Goal: Task Accomplishment & Management: Manage account settings

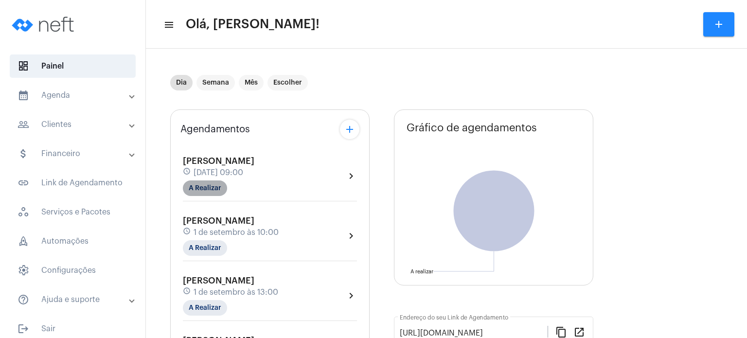
click at [209, 184] on mat-chip "A Realizar" at bounding box center [205, 188] width 44 height 16
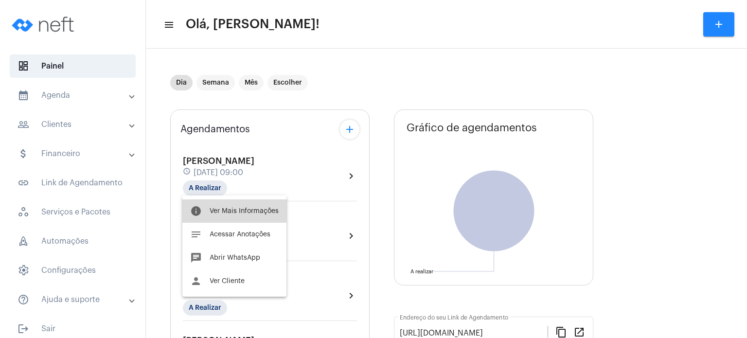
click at [224, 206] on button "info Ver Mais Informações" at bounding box center [234, 210] width 104 height 23
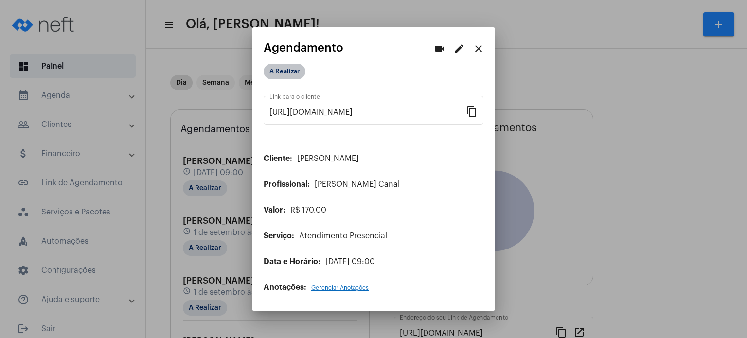
click at [288, 78] on mat-chip "A Realizar" at bounding box center [285, 72] width 42 height 16
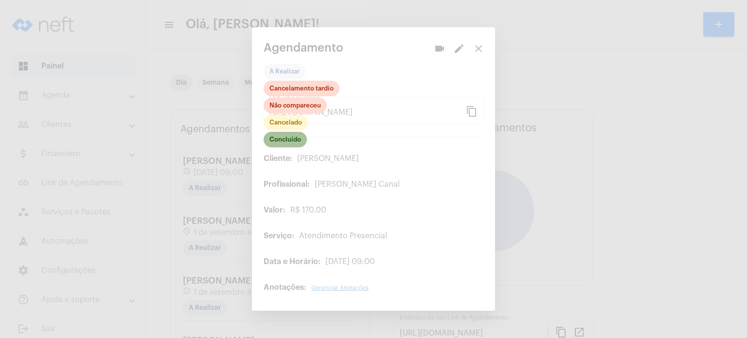
click at [296, 136] on mat-chip "Concluído" at bounding box center [285, 140] width 43 height 16
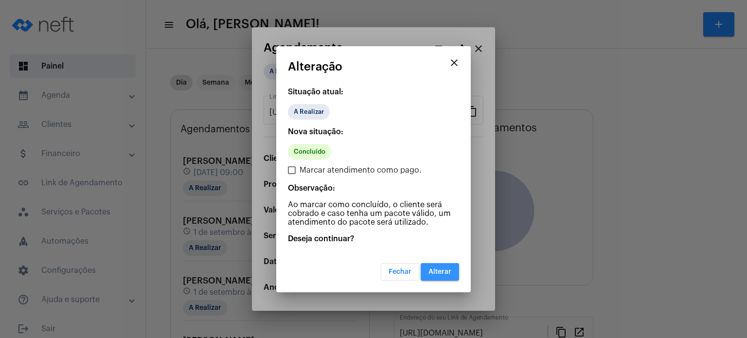
click at [449, 276] on button "Alterar" at bounding box center [440, 272] width 38 height 18
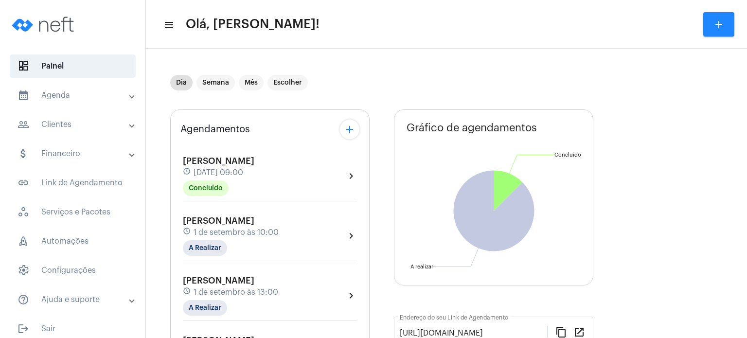
click at [91, 123] on mat-panel-title "people_outline Clientes" at bounding box center [74, 125] width 112 height 12
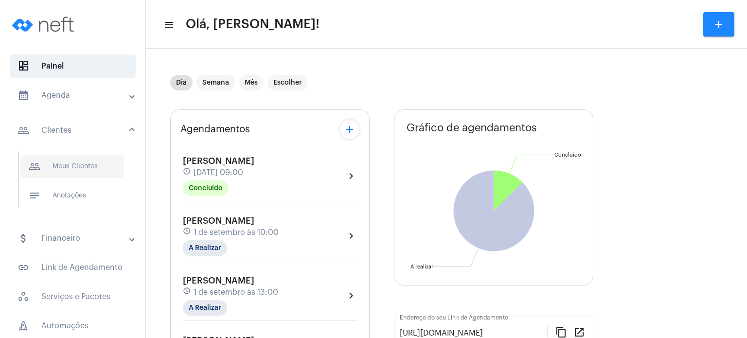
click at [73, 155] on span "people_outline Meus Clientes" at bounding box center [72, 166] width 103 height 23
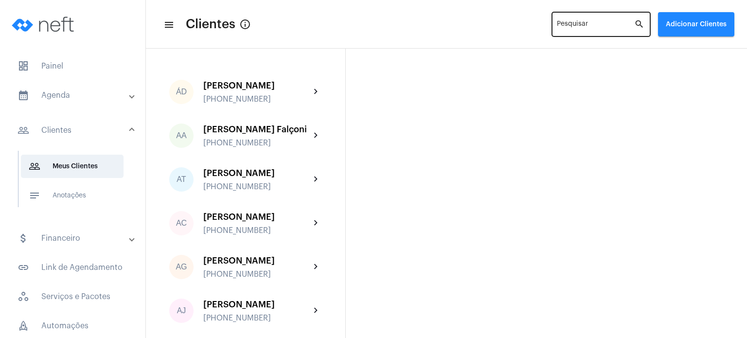
click at [594, 22] on input "Pesquisar" at bounding box center [595, 26] width 77 height 8
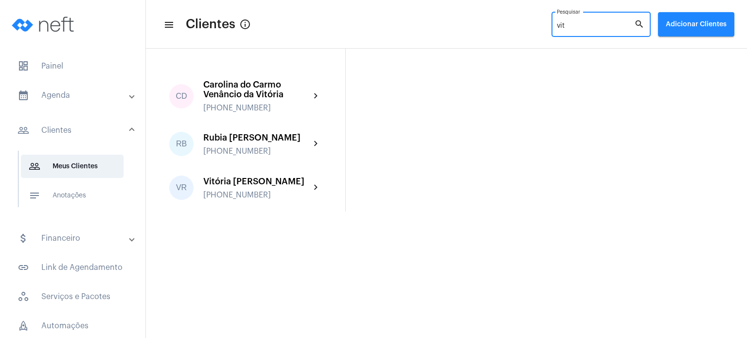
type input "vit"
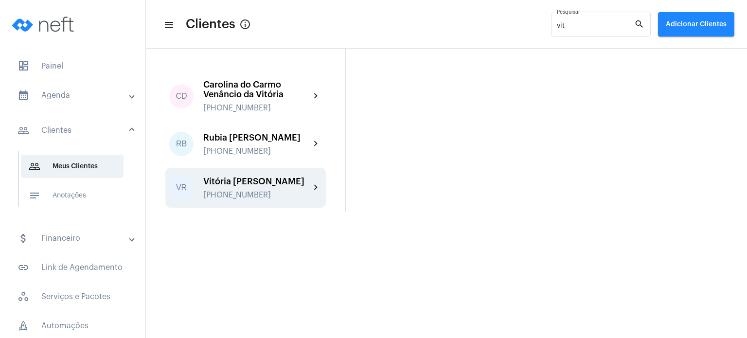
click at [279, 199] on div "VR Vitória Rigo Bhering [PHONE_NUMBER] chevron_right" at bounding box center [245, 188] width 161 height 40
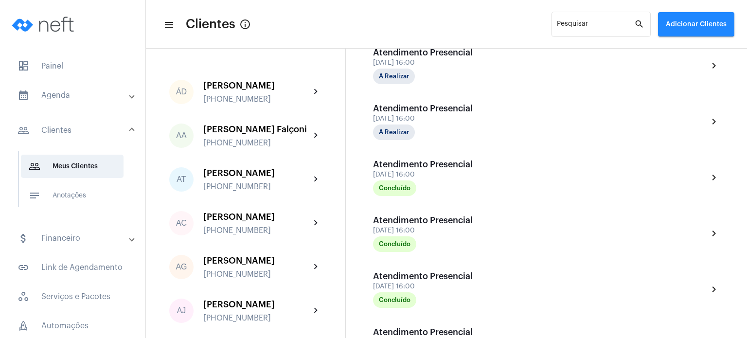
scroll to position [306, 0]
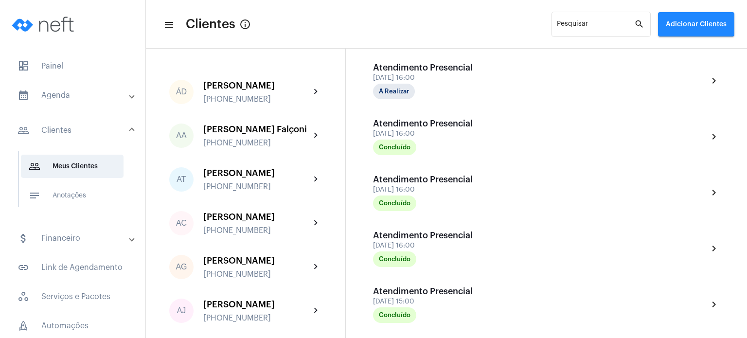
click at [51, 78] on mat-list "dashboard Painel calendar_month_outlined Agenda calendar_month_outlined Calendá…" at bounding box center [72, 238] width 145 height 375
click at [51, 70] on span "dashboard Painel" at bounding box center [73, 65] width 126 height 23
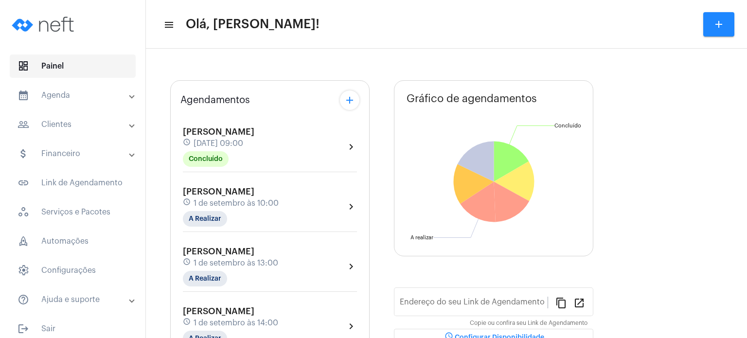
type input "[URL][DOMAIN_NAME]"
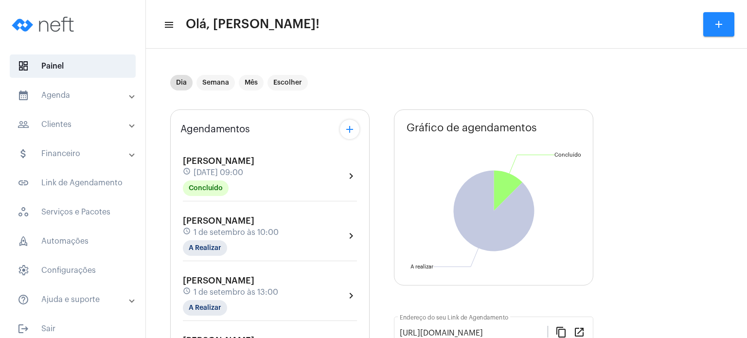
click at [207, 170] on span "[DATE] 09:00" at bounding box center [219, 172] width 50 height 9
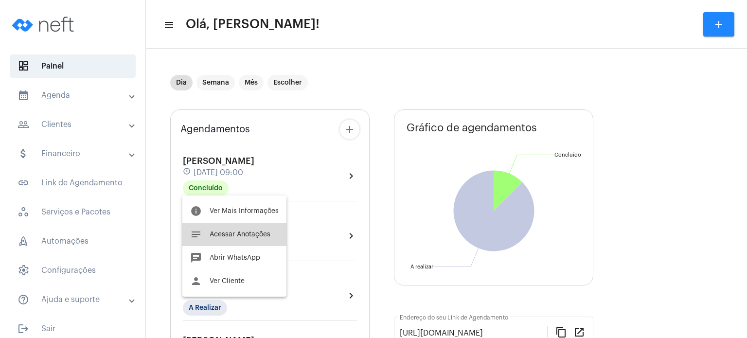
click at [209, 228] on button "notes Acessar Anotações" at bounding box center [234, 234] width 104 height 23
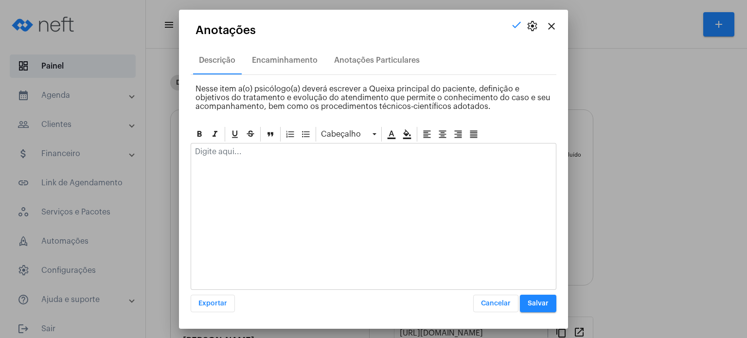
click at [334, 162] on div at bounding box center [373, 154] width 365 height 21
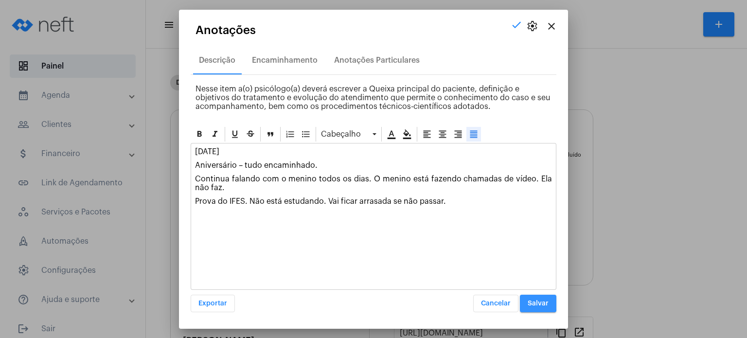
click at [531, 302] on span "Salvar" at bounding box center [538, 303] width 21 height 7
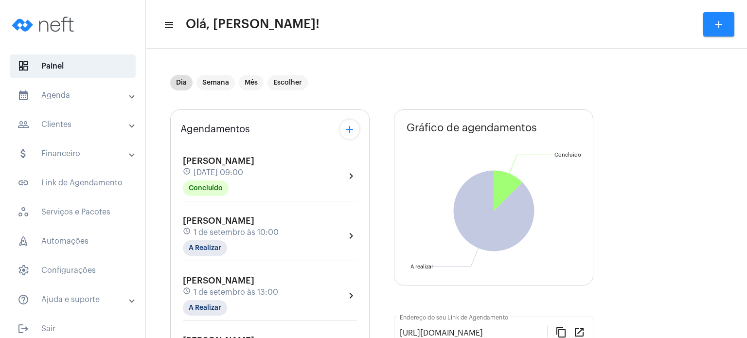
click at [60, 90] on mat-panel-title "calendar_month_outlined Agenda" at bounding box center [74, 96] width 112 height 12
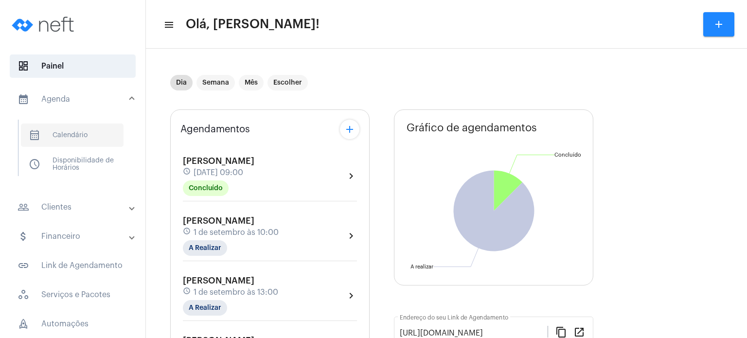
click at [61, 131] on span "calendar_month_outlined Calendário" at bounding box center [72, 135] width 103 height 23
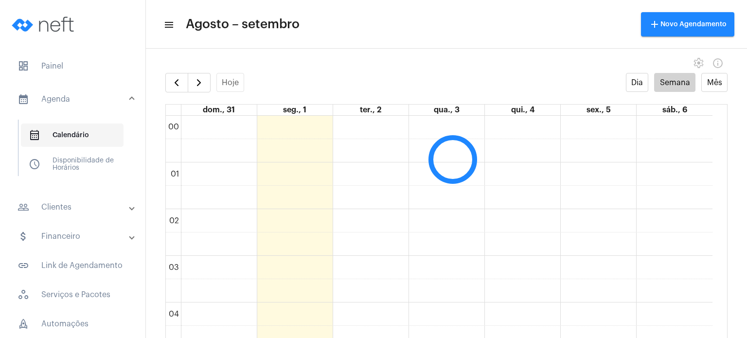
scroll to position [280, 0]
click at [197, 83] on span "button" at bounding box center [199, 83] width 12 height 12
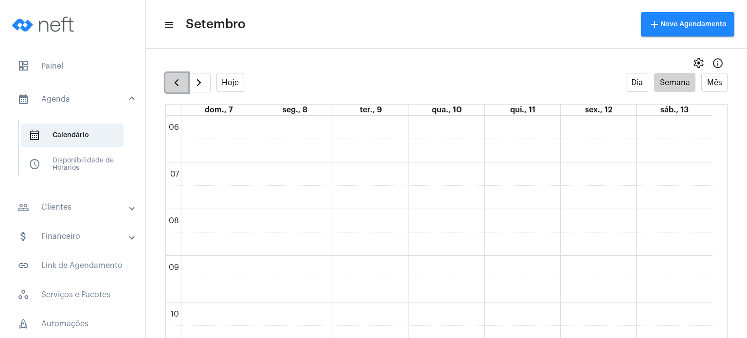
click at [180, 88] on span "button" at bounding box center [177, 83] width 12 height 12
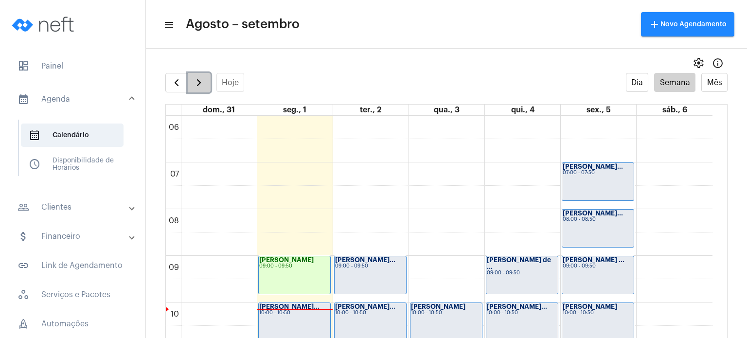
click at [203, 83] on span "button" at bounding box center [199, 83] width 12 height 12
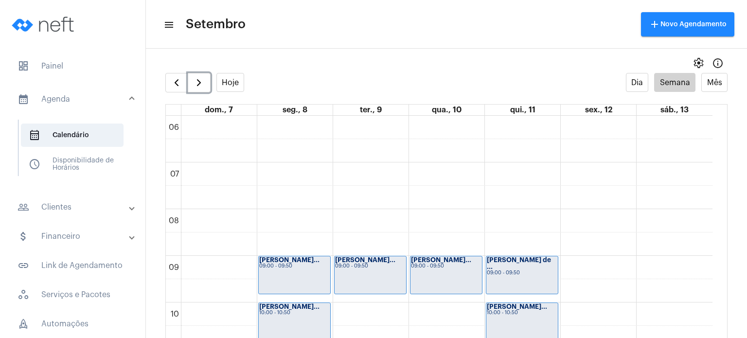
click at [306, 310] on div "10:00 - 10:50" at bounding box center [294, 312] width 71 height 5
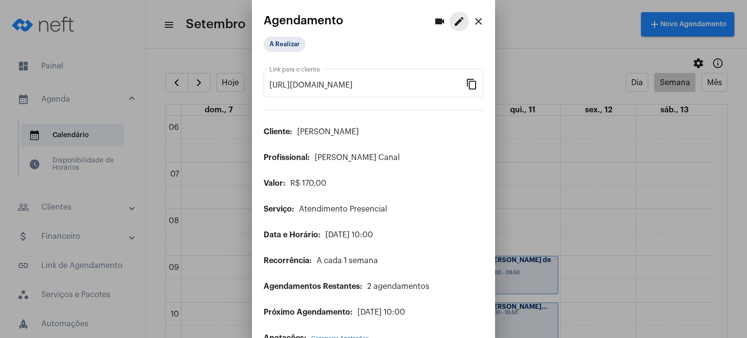
click at [453, 21] on mat-icon "edit" at bounding box center [459, 22] width 12 height 12
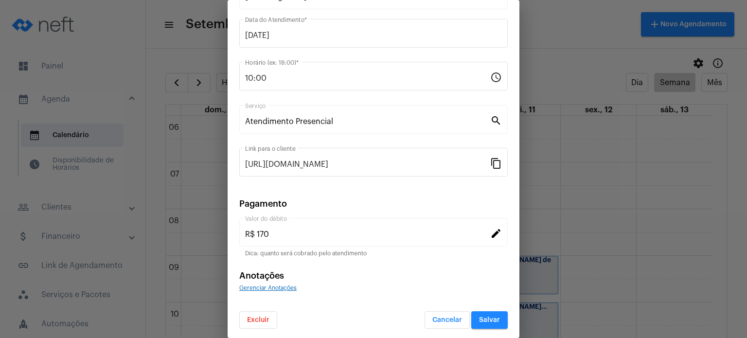
scroll to position [79, 0]
click at [256, 316] on span "Excluir" at bounding box center [258, 319] width 22 height 7
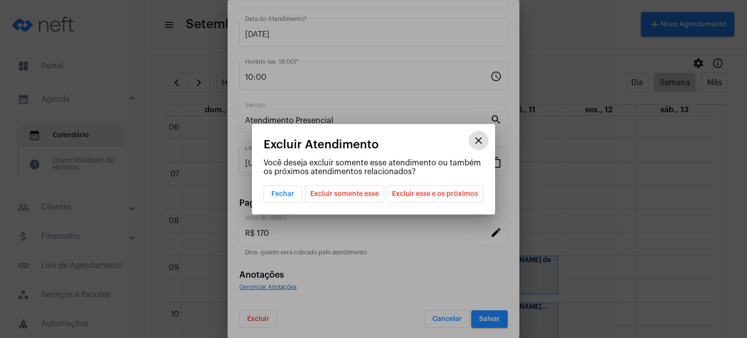
click at [363, 197] on span "Excluir somente esse" at bounding box center [344, 194] width 69 height 17
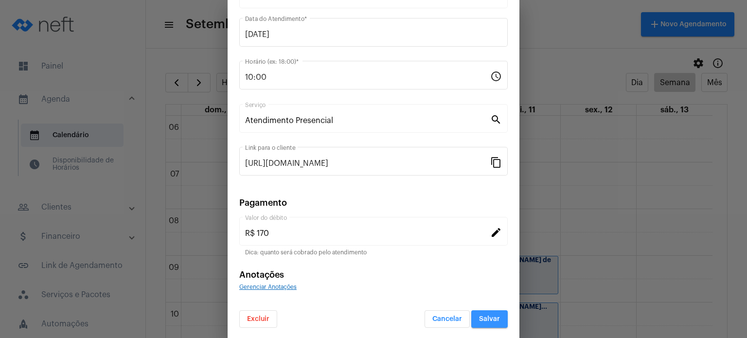
click at [486, 316] on span "Salvar" at bounding box center [489, 319] width 21 height 7
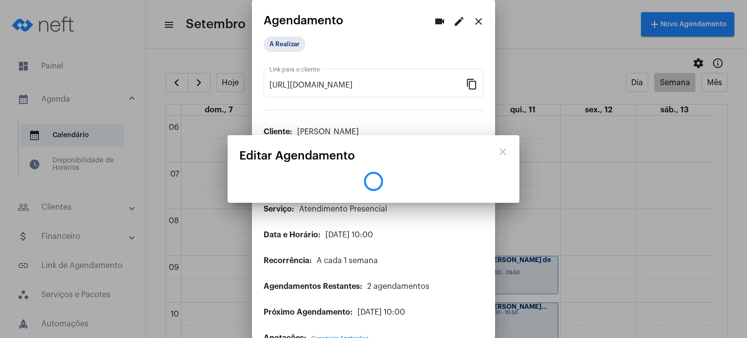
scroll to position [0, 0]
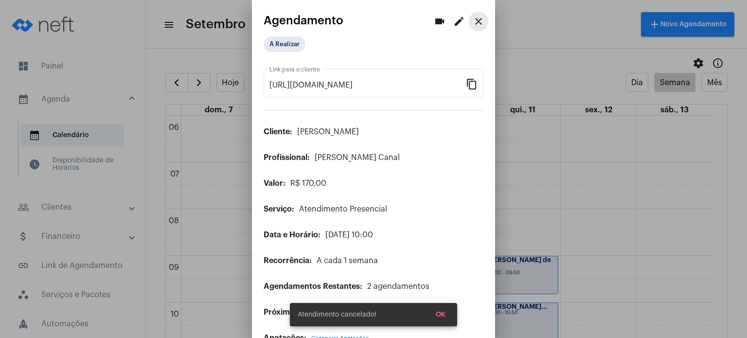
click at [473, 25] on mat-icon "close" at bounding box center [479, 22] width 12 height 12
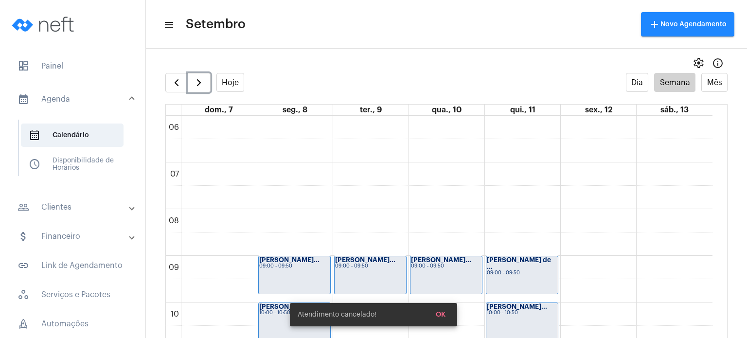
click at [295, 264] on div "09:00 - 09:50" at bounding box center [294, 266] width 71 height 5
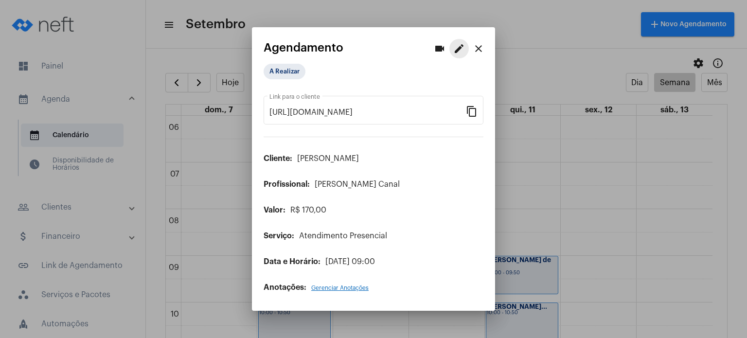
click at [463, 49] on mat-icon "edit" at bounding box center [459, 49] width 12 height 12
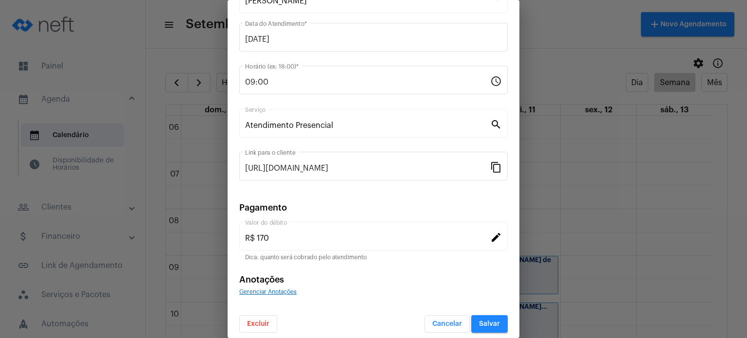
scroll to position [79, 0]
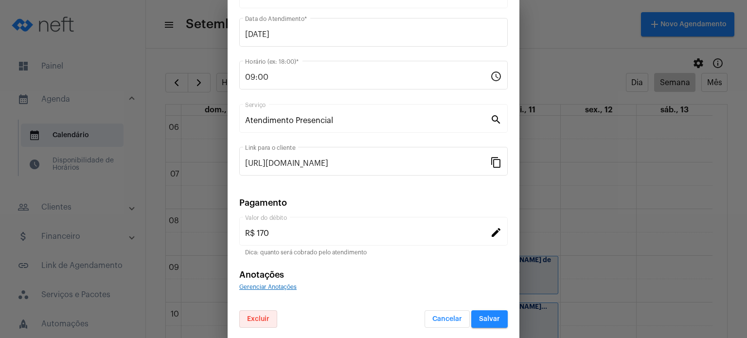
click at [259, 310] on button "Excluir" at bounding box center [258, 319] width 38 height 18
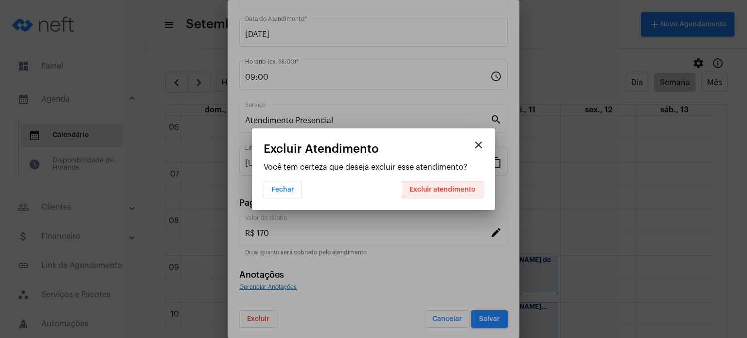
click at [440, 186] on span "Excluir atendimento" at bounding box center [443, 189] width 66 height 7
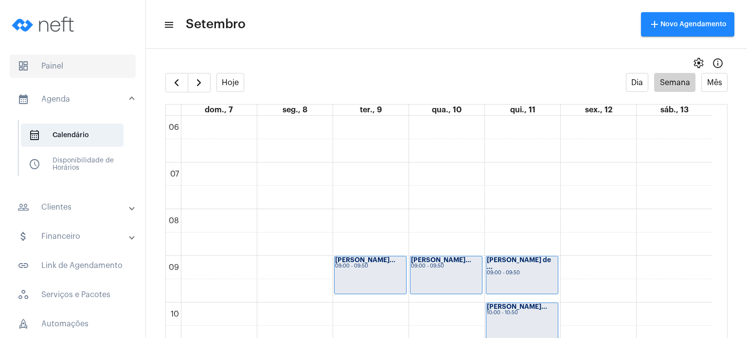
click at [48, 71] on span "dashboard Painel" at bounding box center [73, 65] width 126 height 23
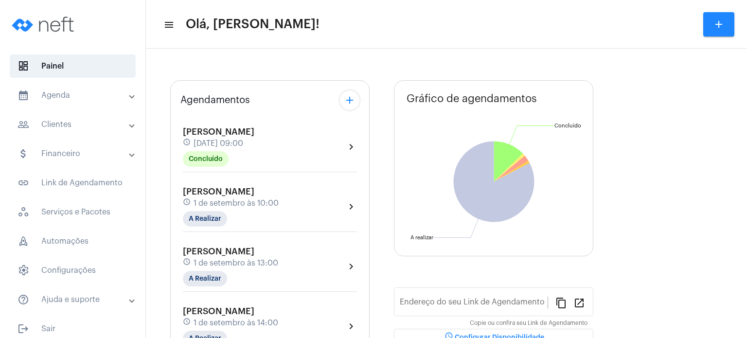
type input "[URL][DOMAIN_NAME]"
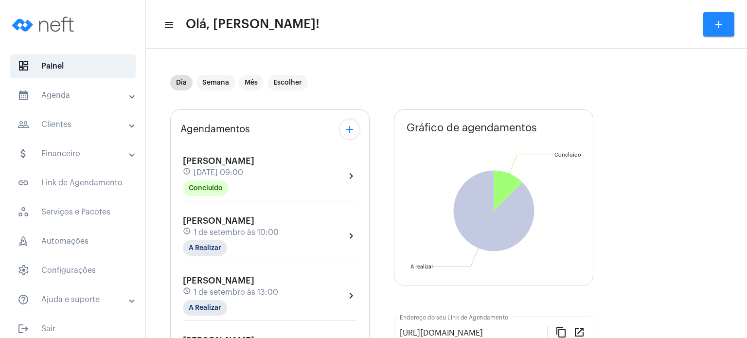
click at [201, 227] on div "schedule [DATE] 10:00" at bounding box center [231, 232] width 96 height 11
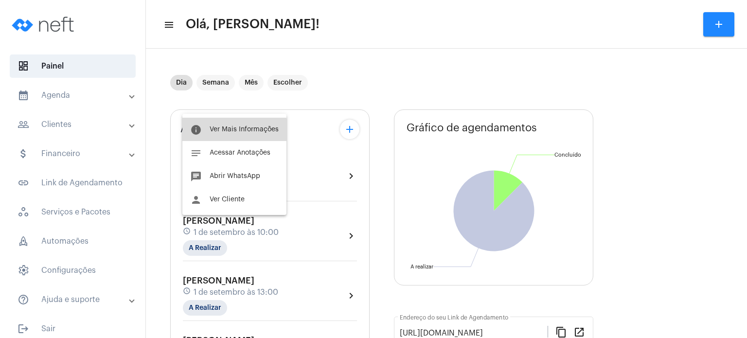
click at [222, 130] on span "Ver Mais Informações" at bounding box center [244, 129] width 69 height 7
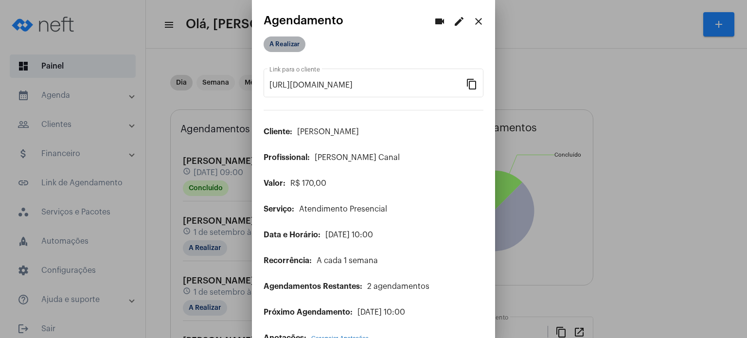
click at [284, 47] on mat-chip "A Realizar" at bounding box center [285, 44] width 42 height 16
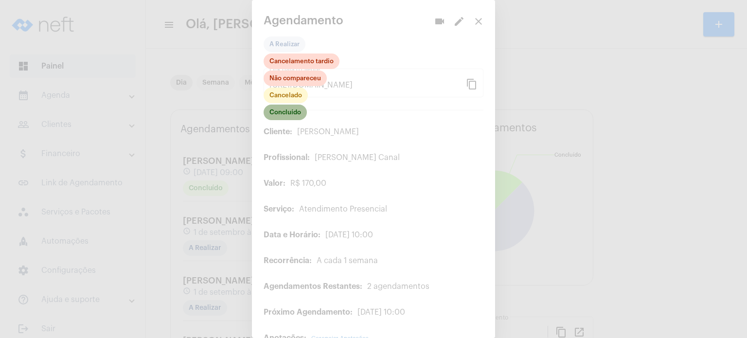
click at [285, 120] on mat-chip "Concluído" at bounding box center [285, 113] width 43 height 16
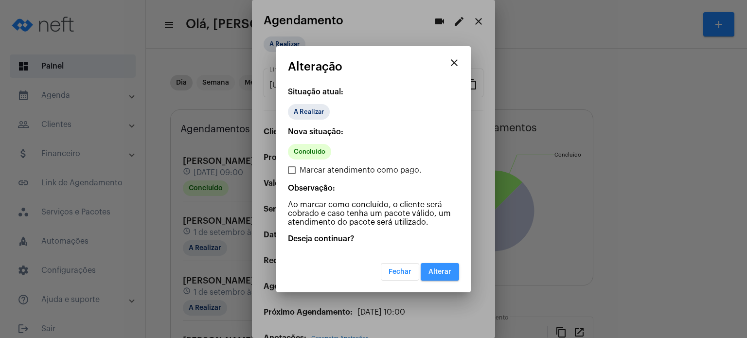
click at [444, 265] on button "Alterar" at bounding box center [440, 272] width 38 height 18
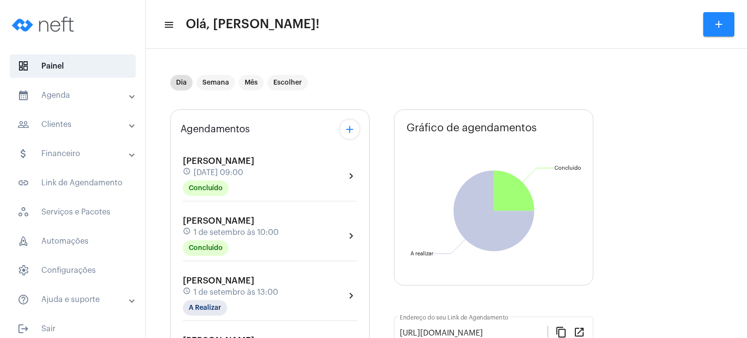
click at [207, 223] on span "[PERSON_NAME]" at bounding box center [219, 220] width 72 height 9
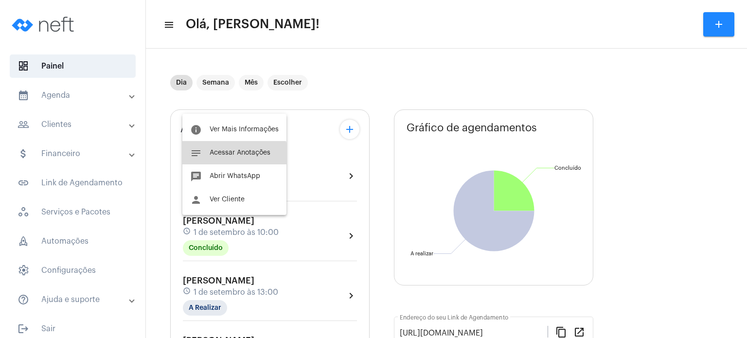
click at [222, 163] on button "notes Acessar Anotações" at bounding box center [234, 152] width 104 height 23
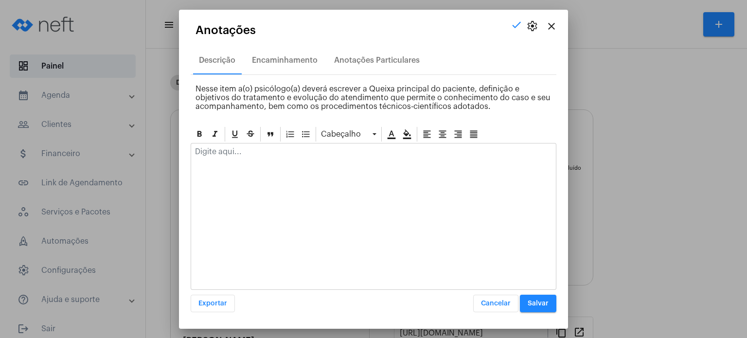
click at [230, 150] on p at bounding box center [373, 151] width 357 height 9
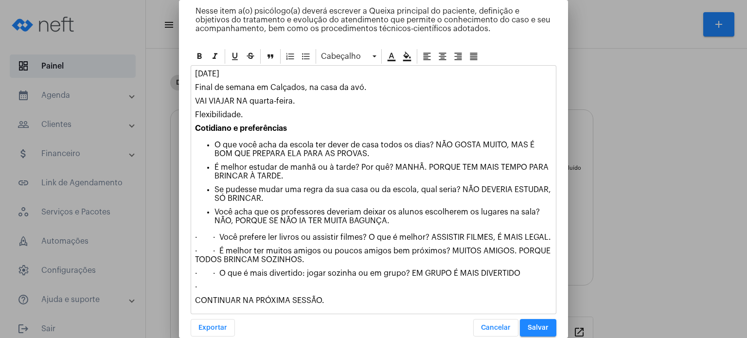
scroll to position [88, 0]
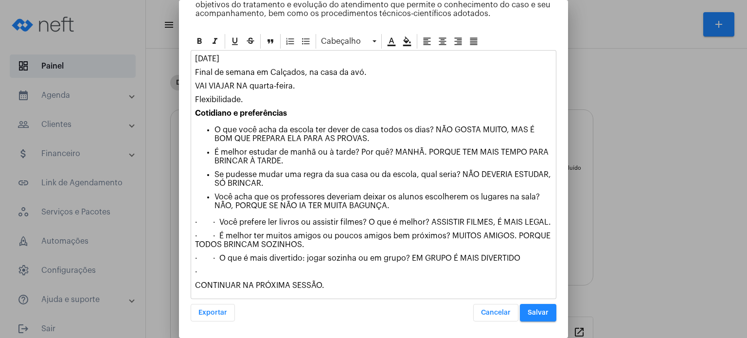
click at [531, 316] on button "Salvar" at bounding box center [538, 313] width 36 height 18
